Goal: Task Accomplishment & Management: Manage account settings

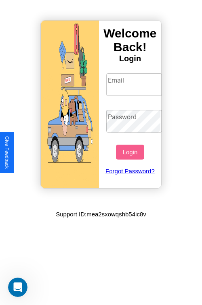
click at [135, 84] on input "Email" at bounding box center [134, 84] width 56 height 23
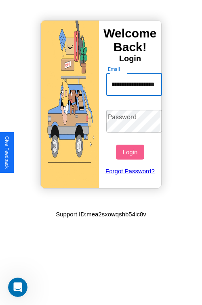
scroll to position [0, 26]
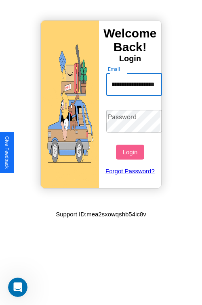
type input "**********"
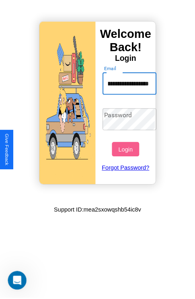
scroll to position [0, 0]
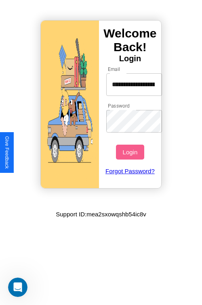
click at [131, 152] on button "Login" at bounding box center [130, 152] width 28 height 15
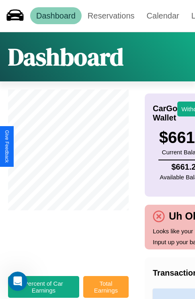
click at [106, 291] on button "Total Earnings" at bounding box center [106, 287] width 46 height 22
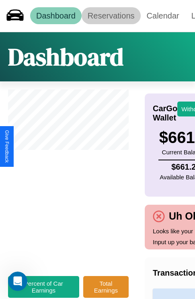
click at [111, 16] on link "Reservations" at bounding box center [111, 15] width 59 height 17
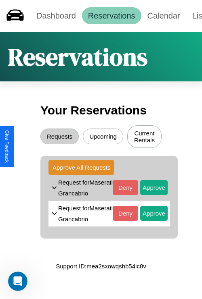
click at [103, 137] on button "Upcoming" at bounding box center [103, 137] width 40 height 16
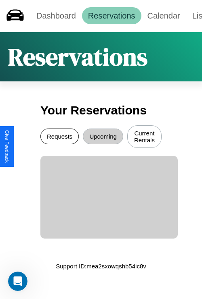
click at [59, 137] on button "Requests" at bounding box center [59, 137] width 38 height 16
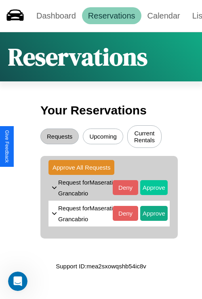
click at [148, 194] on button "Approve" at bounding box center [153, 187] width 27 height 15
